Goal: Check status

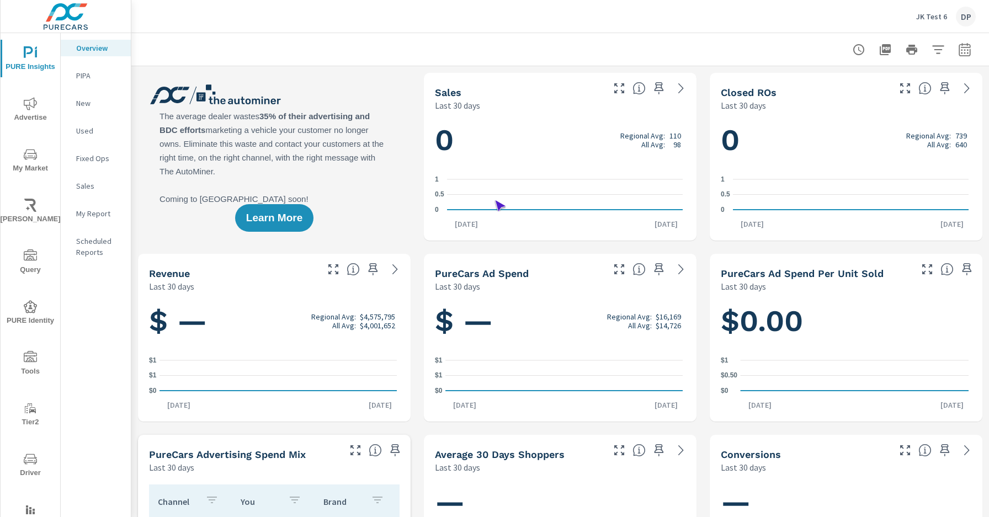
click at [28, 466] on span "Driver" at bounding box center [30, 465] width 53 height 27
